Goal: Information Seeking & Learning: Understand process/instructions

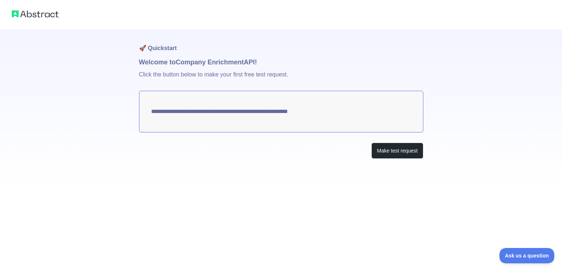
click at [204, 114] on textarea "**********" at bounding box center [281, 112] width 284 height 42
click at [388, 153] on button "Make test request" at bounding box center [397, 151] width 52 height 16
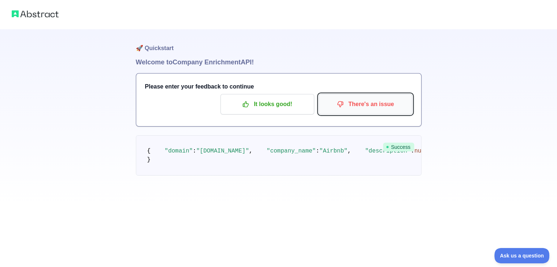
click at [355, 109] on p "There's an issue" at bounding box center [365, 104] width 83 height 12
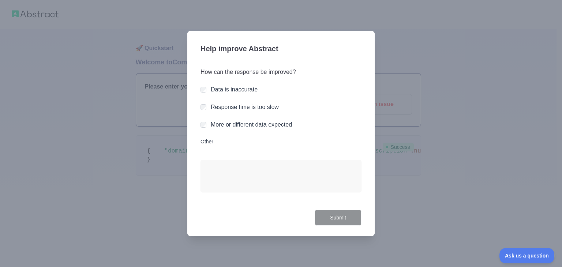
click at [213, 144] on label "Other" at bounding box center [281, 141] width 161 height 7
click at [213, 160] on textarea "Other" at bounding box center [281, 176] width 161 height 32
click at [234, 169] on textarea "Other" at bounding box center [281, 176] width 161 height 32
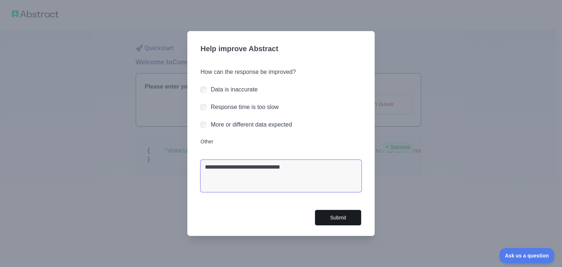
type textarea "**********"
click at [350, 221] on button "Submit" at bounding box center [338, 218] width 47 height 16
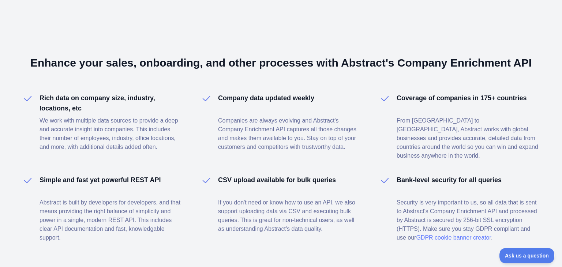
scroll to position [485, 0]
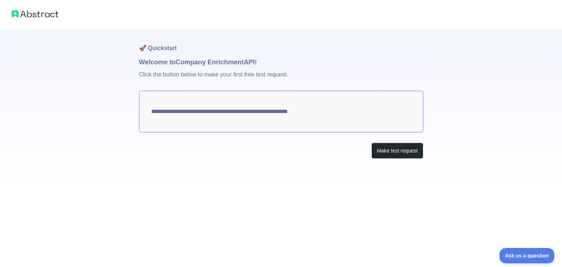
click at [324, 116] on textarea "**********" at bounding box center [281, 112] width 284 height 42
click at [40, 12] on img at bounding box center [35, 14] width 47 height 10
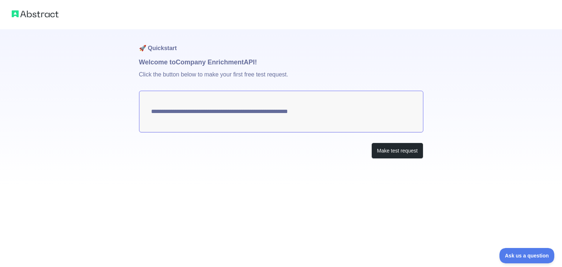
click at [40, 12] on img at bounding box center [35, 14] width 47 height 10
click at [192, 60] on h1 "Welcome to Company Enrichment API!" at bounding box center [281, 62] width 284 height 10
click at [400, 151] on button "Make test request" at bounding box center [397, 151] width 52 height 16
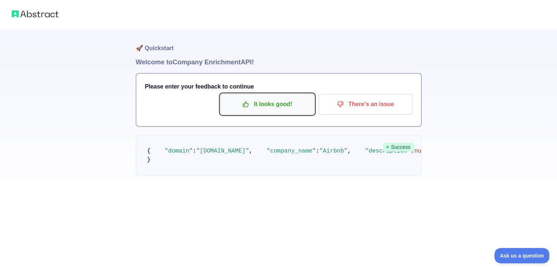
click at [278, 105] on p "It looks good!" at bounding box center [267, 104] width 83 height 12
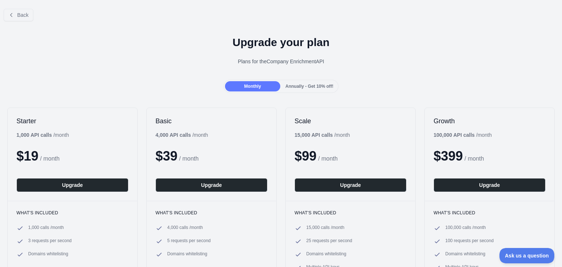
click at [305, 90] on div "Annually - Get 10% off!" at bounding box center [309, 86] width 55 height 10
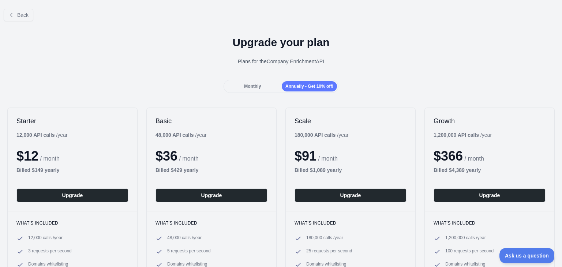
click at [257, 87] on span "Monthly" at bounding box center [252, 86] width 17 height 5
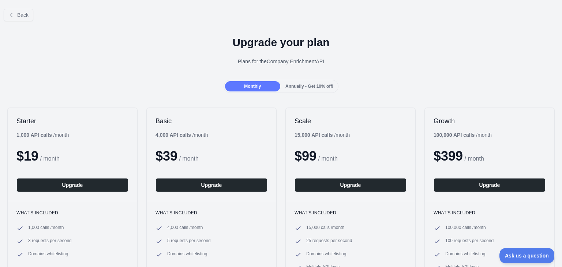
click at [296, 87] on span "Annually - Get 10% off!" at bounding box center [309, 86] width 48 height 5
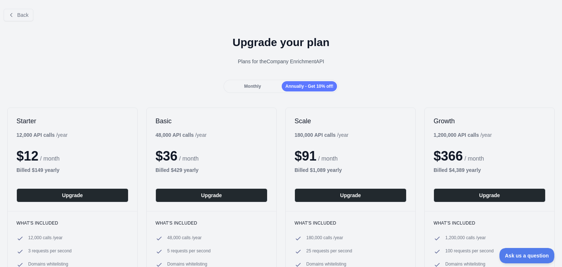
click at [253, 80] on div "Monthly Annually - Get 10% off!" at bounding box center [281, 86] width 115 height 13
click at [259, 83] on div "Monthly" at bounding box center [252, 86] width 55 height 10
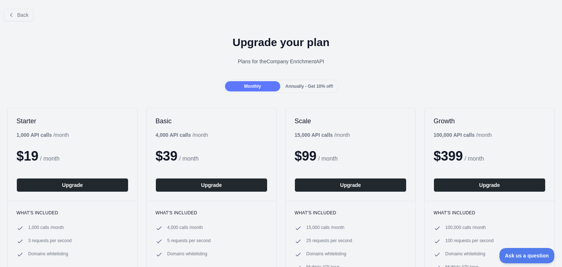
click at [302, 86] on span "Annually - Get 10% off!" at bounding box center [309, 86] width 48 height 5
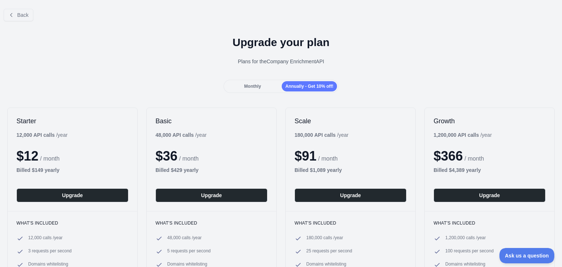
click at [274, 84] on div "Monthly" at bounding box center [252, 86] width 55 height 10
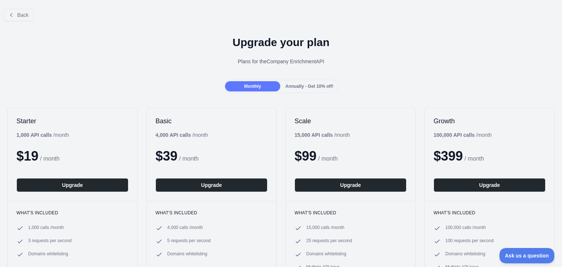
click at [314, 85] on span "Annually - Get 10% off!" at bounding box center [309, 86] width 48 height 5
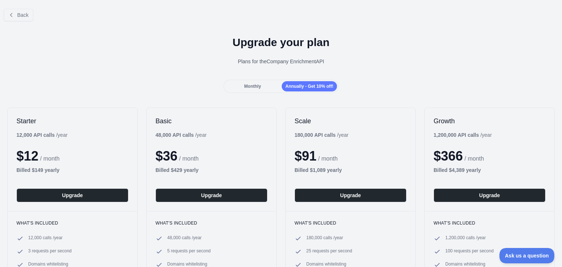
click at [271, 81] on div "Monthly" at bounding box center [252, 86] width 55 height 10
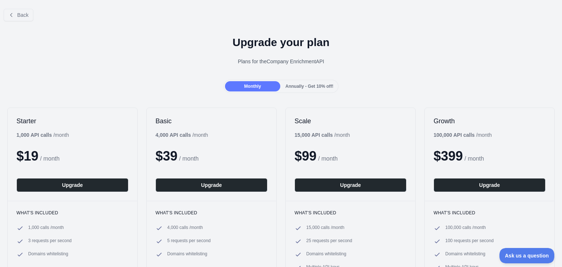
click at [295, 84] on span "Annually - Get 10% off!" at bounding box center [309, 86] width 48 height 5
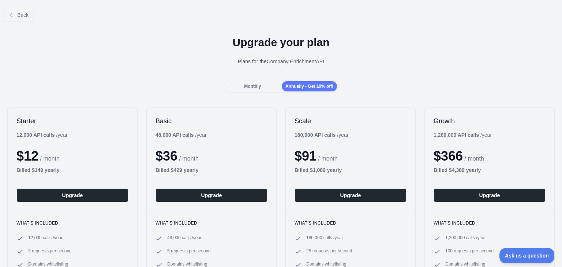
click at [268, 81] on div "Monthly" at bounding box center [252, 86] width 55 height 10
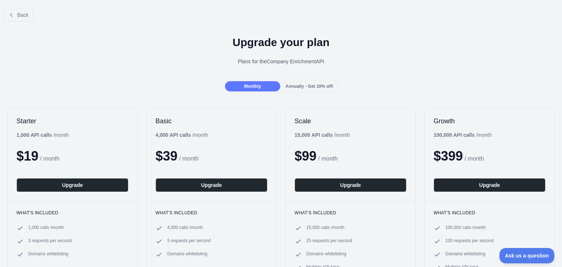
drag, startPoint x: 268, startPoint y: 81, endPoint x: 18, endPoint y: 25, distance: 256.1
click at [18, 25] on div "Back" at bounding box center [281, 15] width 562 height 24
click at [25, 18] on button "Back" at bounding box center [19, 15] width 30 height 12
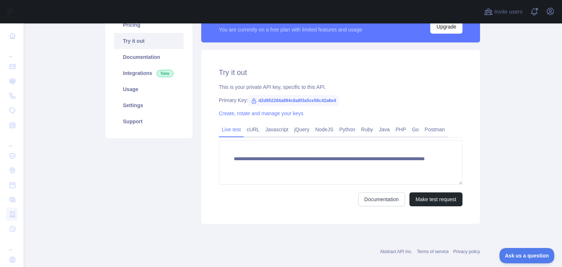
scroll to position [73, 0]
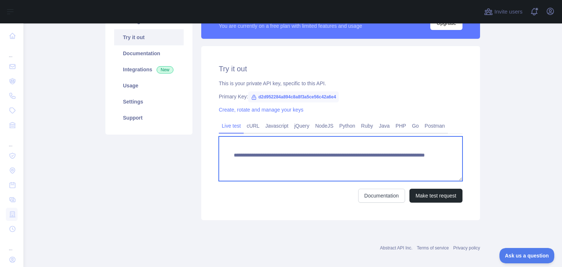
click at [374, 156] on textarea "**********" at bounding box center [341, 159] width 244 height 45
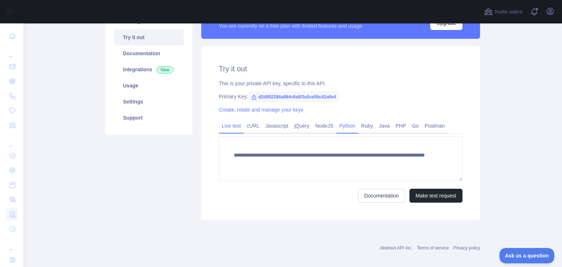
click at [345, 124] on link "Python" at bounding box center [347, 126] width 22 height 12
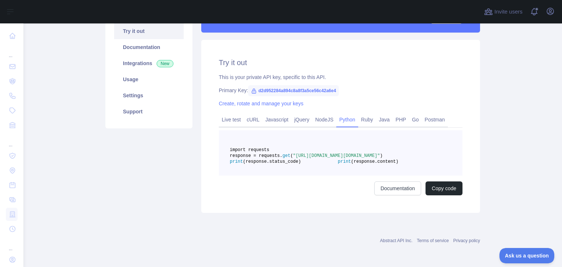
scroll to position [97, 0]
click at [301, 159] on span "(response.status_code)" at bounding box center [272, 161] width 58 height 5
click at [406, 186] on link "Documentation" at bounding box center [397, 189] width 47 height 14
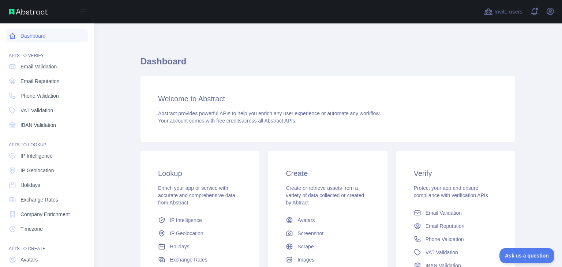
click at [46, 37] on link "Dashboard" at bounding box center [47, 35] width 82 height 13
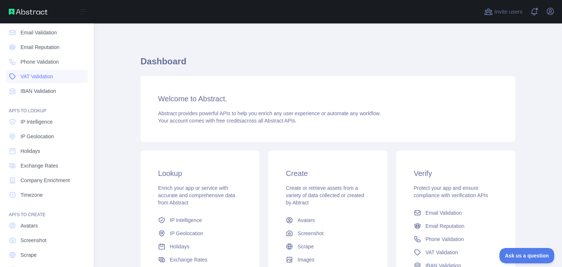
scroll to position [55, 0]
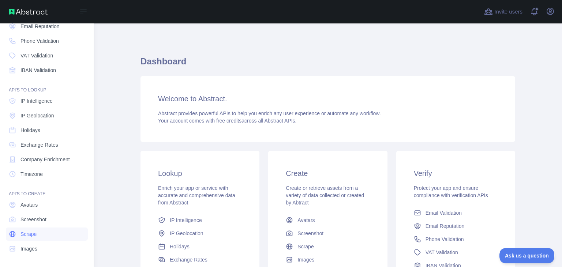
click at [37, 239] on link "Scrape" at bounding box center [47, 234] width 82 height 13
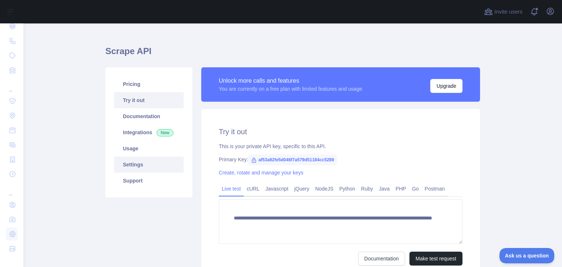
scroll to position [7, 0]
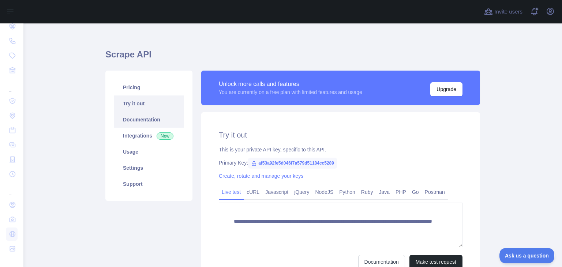
click at [161, 123] on link "Documentation" at bounding box center [149, 120] width 70 height 16
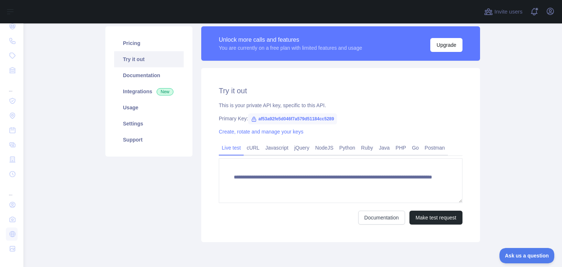
scroll to position [80, 0]
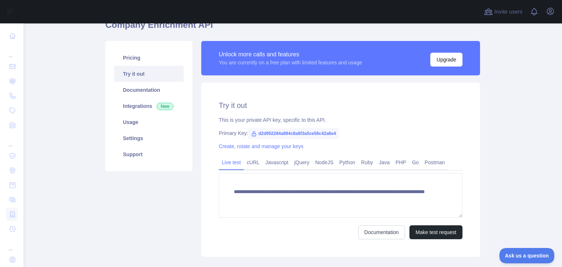
click at [281, 132] on span "d2d952284a894c8a8f3a5ce56c42a6e4" at bounding box center [293, 133] width 91 height 11
click at [325, 142] on div "**********" at bounding box center [340, 170] width 279 height 174
drag, startPoint x: 349, startPoint y: 166, endPoint x: 354, endPoint y: 179, distance: 14.1
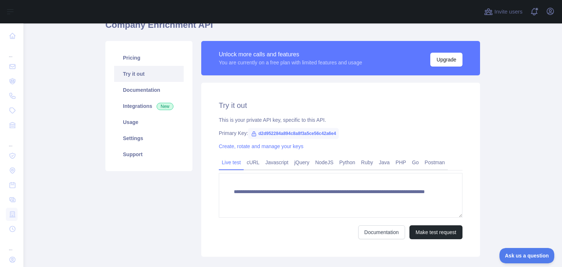
click at [349, 166] on link "Python" at bounding box center [347, 163] width 22 height 12
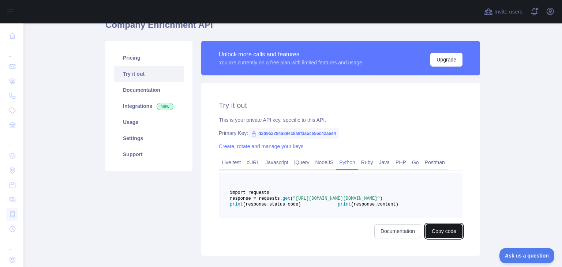
click at [441, 238] on button "Copy code" at bounding box center [444, 231] width 37 height 14
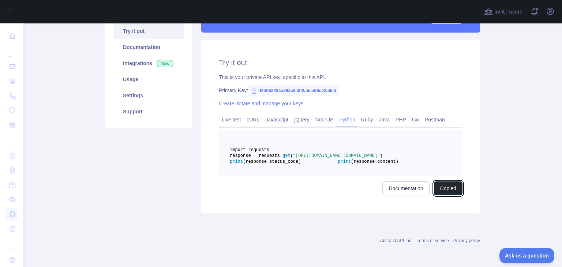
scroll to position [60, 0]
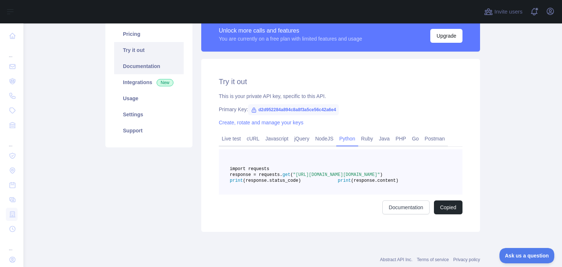
click at [130, 71] on link "Documentation" at bounding box center [149, 66] width 70 height 16
